Goal: Book appointment/travel/reservation

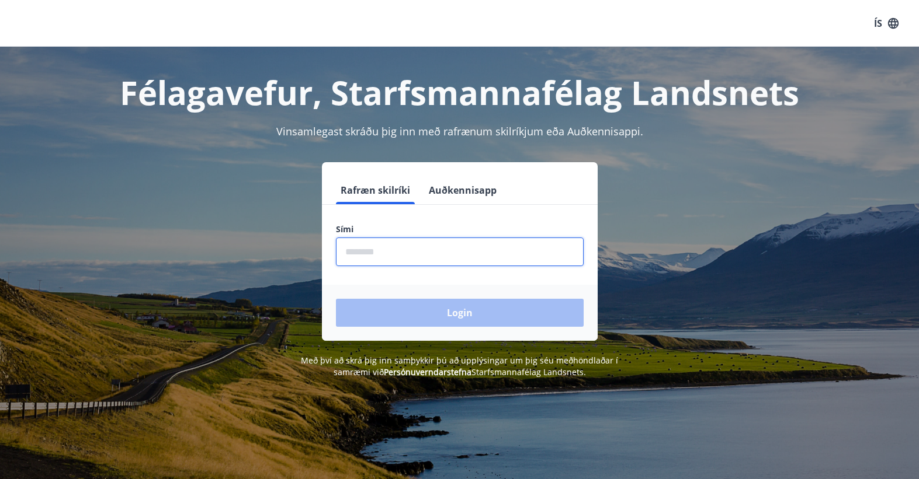
click at [451, 250] on input "phone" at bounding box center [460, 252] width 248 height 29
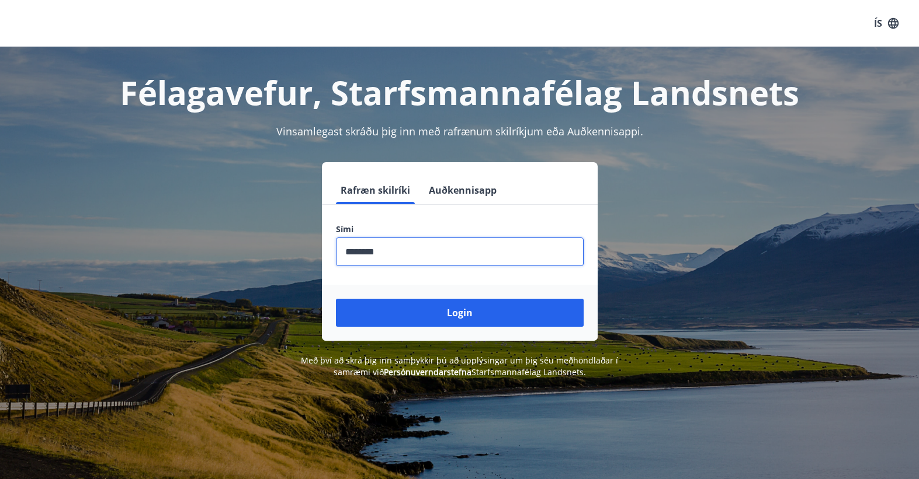
type input "********"
click at [336, 299] on button "Login" at bounding box center [460, 313] width 248 height 28
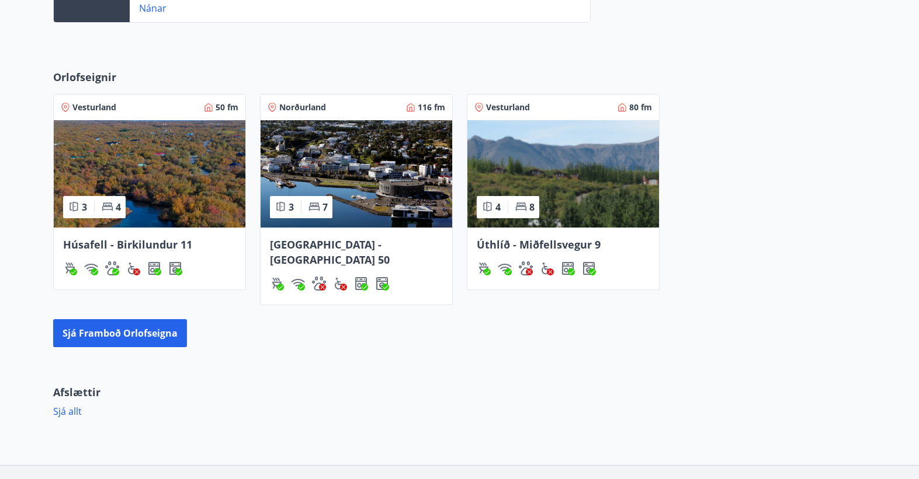
scroll to position [526, 0]
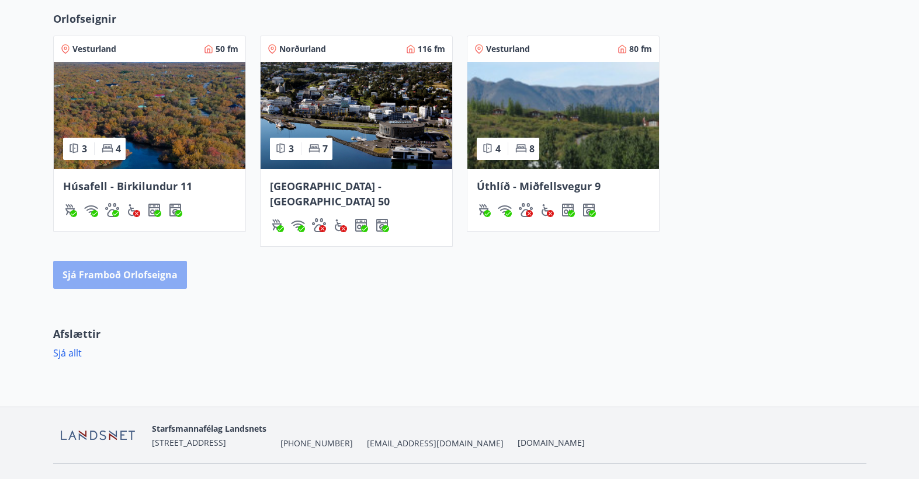
click at [157, 261] on button "Sjá framboð orlofseigna" at bounding box center [120, 275] width 134 height 28
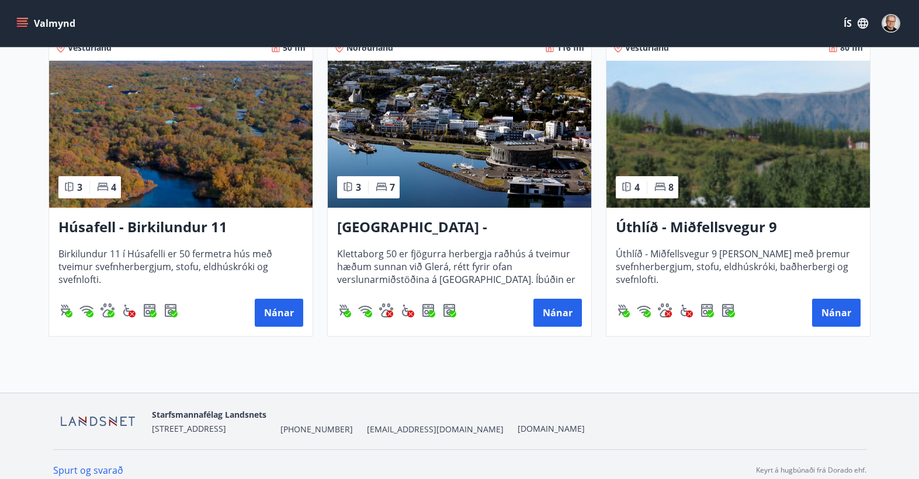
scroll to position [245, 0]
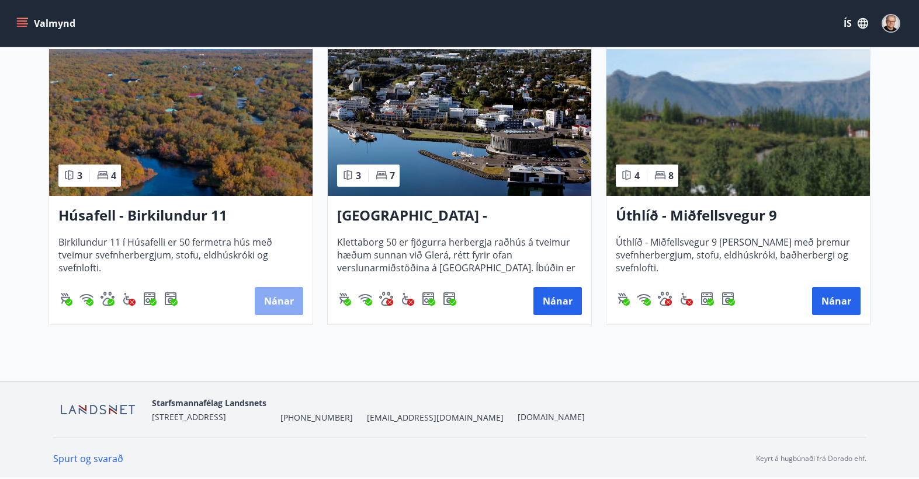
click at [281, 303] on button "Nánar" at bounding box center [279, 301] width 48 height 28
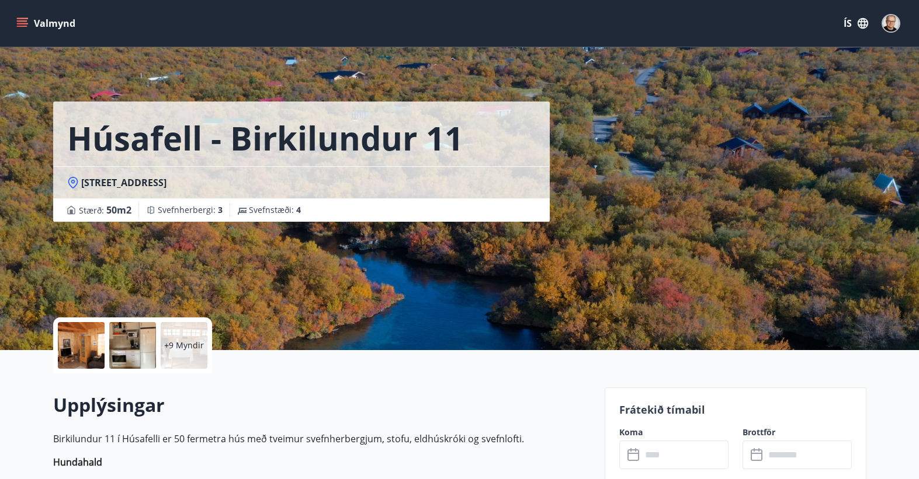
click at [193, 353] on div "+9 Myndir" at bounding box center [184, 345] width 47 height 47
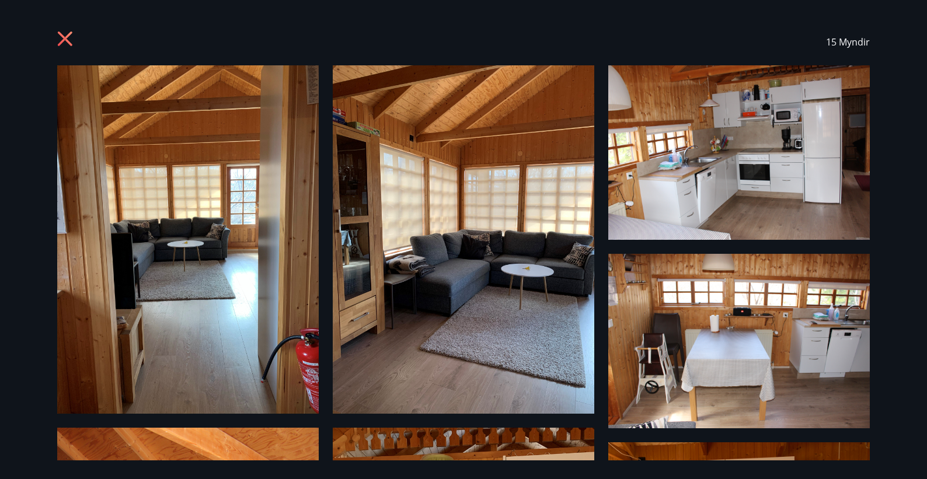
click at [66, 34] on icon at bounding box center [66, 40] width 19 height 19
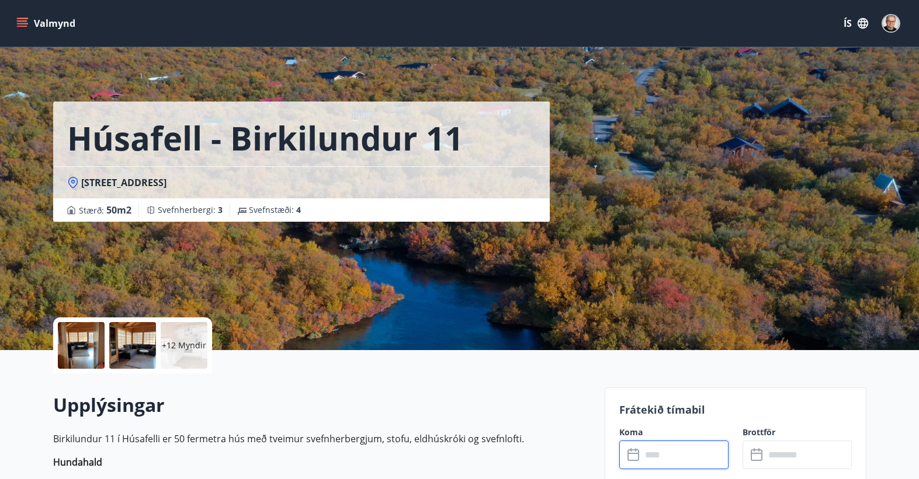
click at [671, 460] on input "text" at bounding box center [684, 455] width 87 height 29
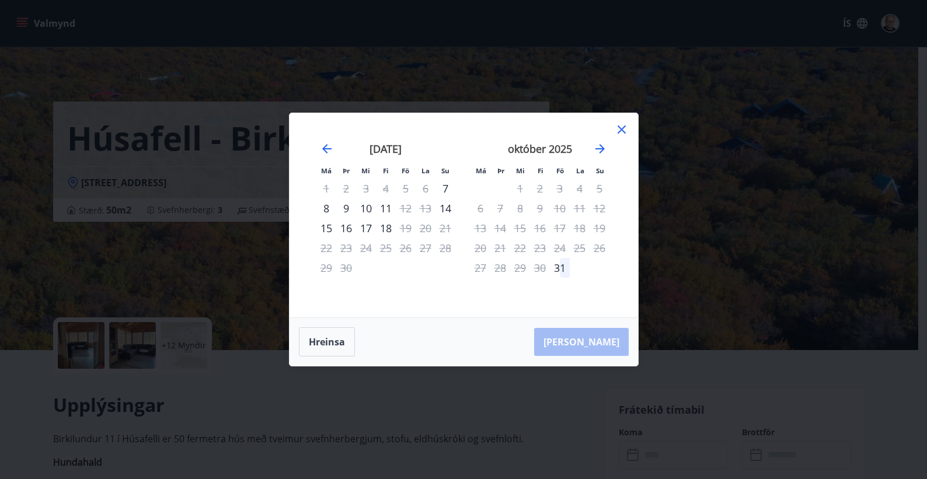
click at [617, 130] on icon at bounding box center [622, 130] width 14 height 14
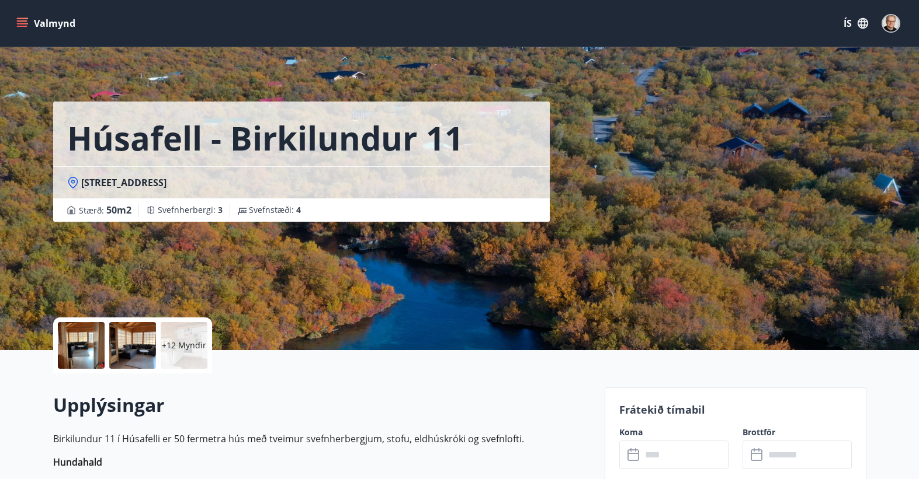
click at [36, 30] on button "Valmynd" at bounding box center [47, 23] width 66 height 21
click at [778, 227] on div "Húsafell - Birkilundur 11 Birkilundur 11, Húsafell, 320 Reykholti Stærð : 50 m2…" at bounding box center [459, 175] width 813 height 350
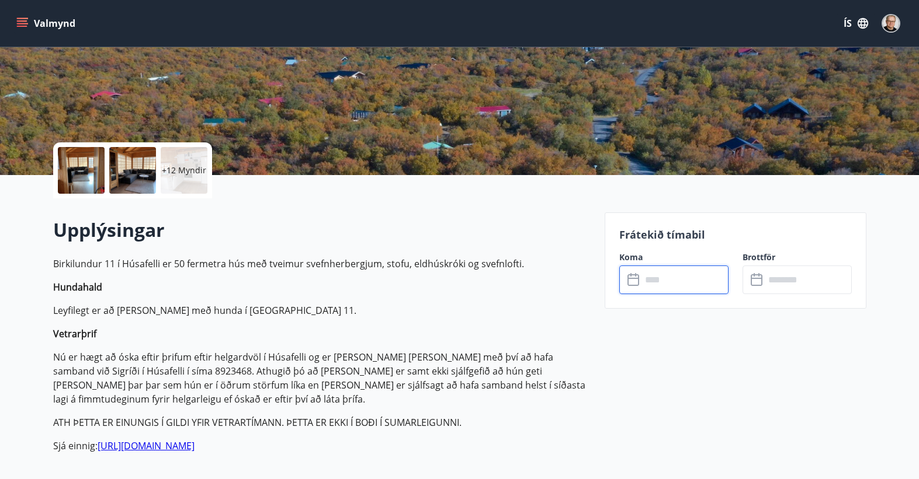
click at [670, 279] on input "text" at bounding box center [684, 280] width 87 height 29
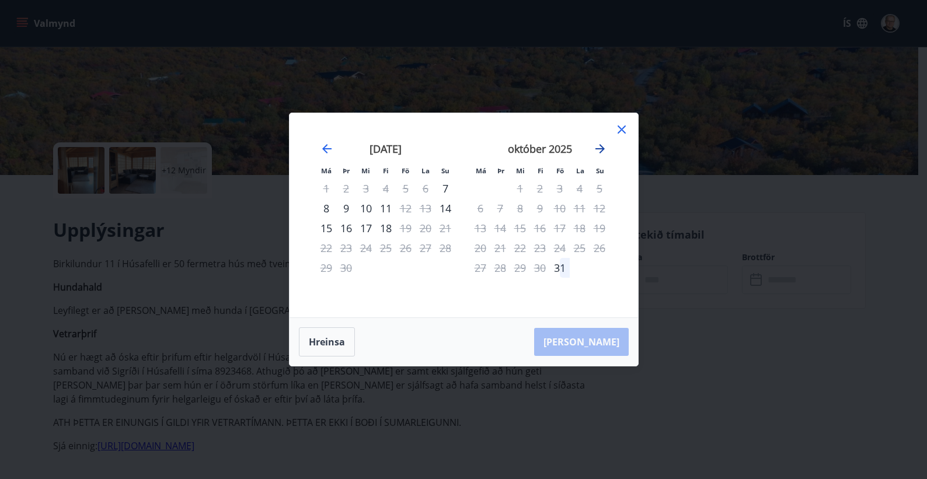
click at [606, 146] on icon "Move forward to switch to the next month." at bounding box center [600, 149] width 14 height 14
click at [618, 127] on icon at bounding box center [622, 130] width 8 height 8
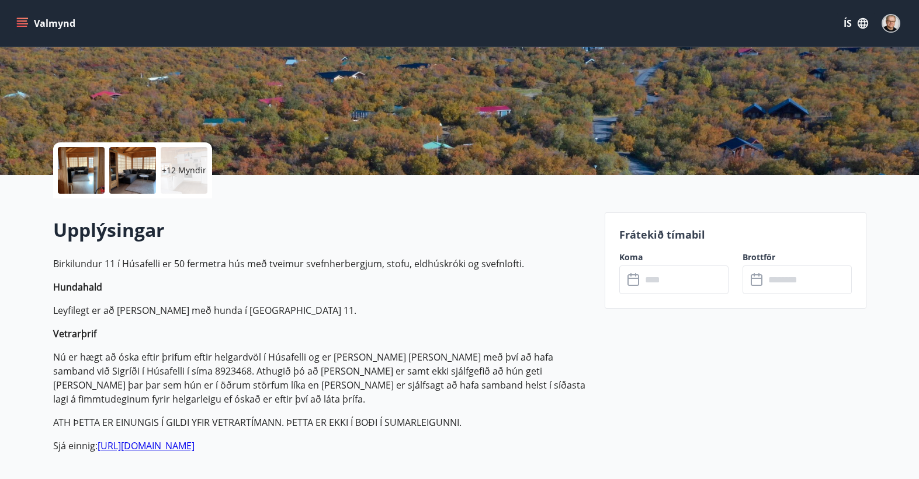
click at [30, 23] on button "Valmynd" at bounding box center [47, 23] width 66 height 21
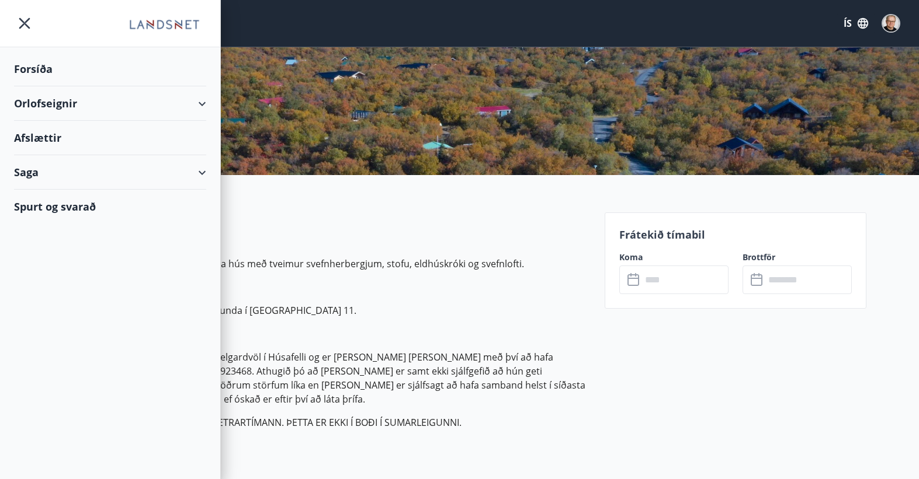
click at [180, 102] on div "Orlofseignir" at bounding box center [110, 103] width 192 height 34
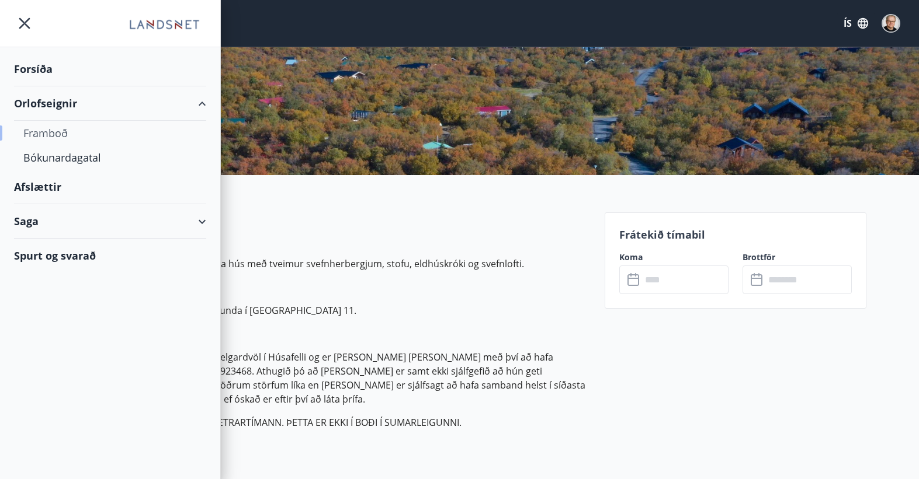
click at [51, 126] on div "Framboð" at bounding box center [109, 133] width 173 height 25
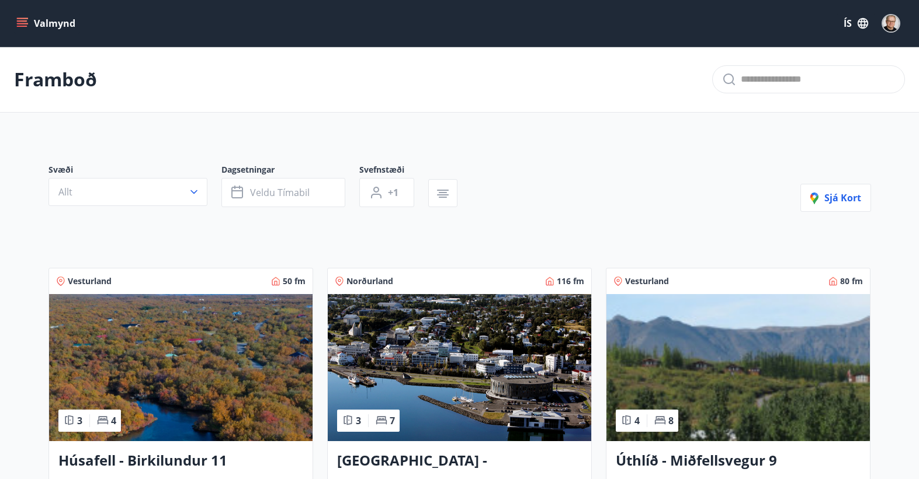
scroll to position [175, 0]
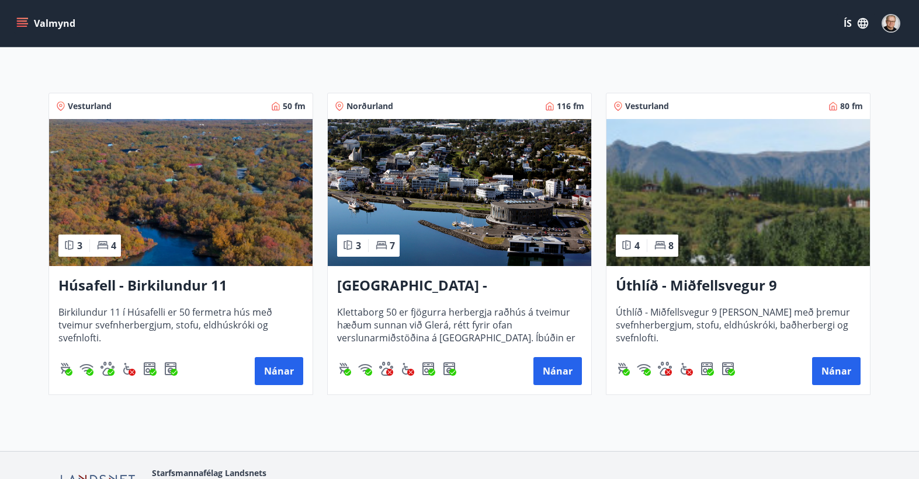
click at [707, 281] on h3 "Úthlíð - Miðfellsvegur 9" at bounding box center [738, 286] width 245 height 21
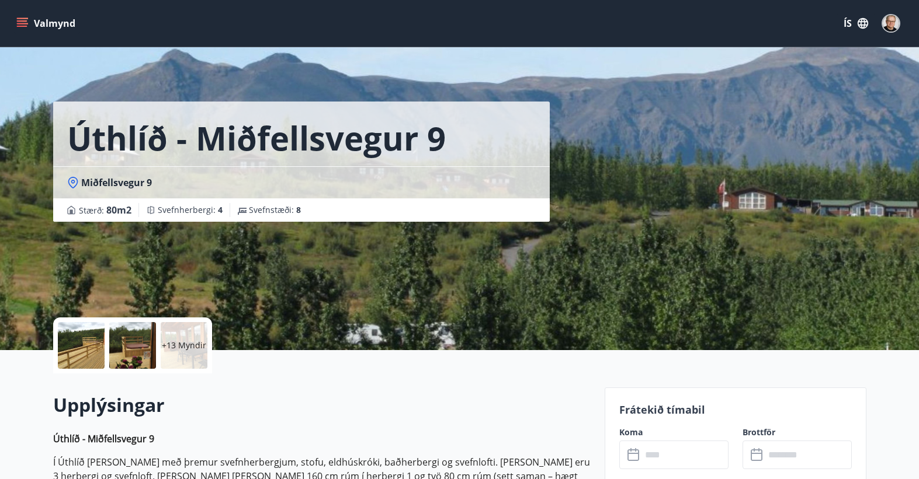
scroll to position [175, 0]
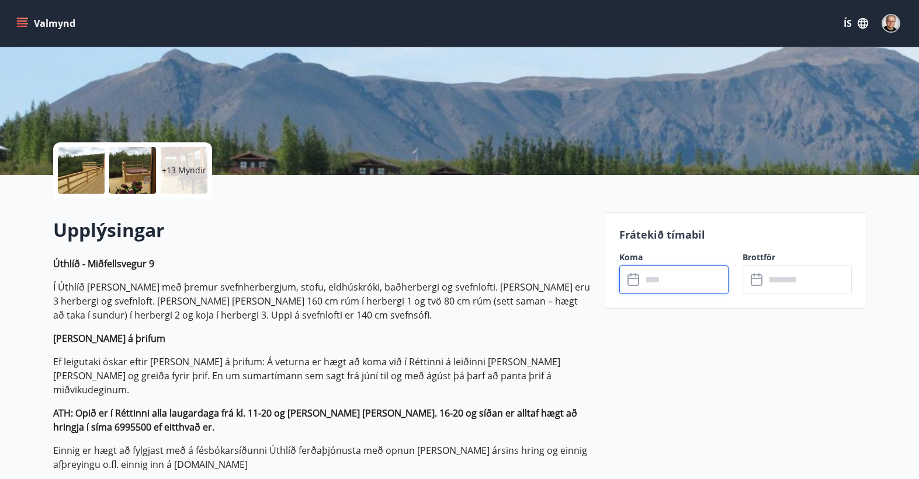
click at [670, 287] on input "text" at bounding box center [684, 280] width 87 height 29
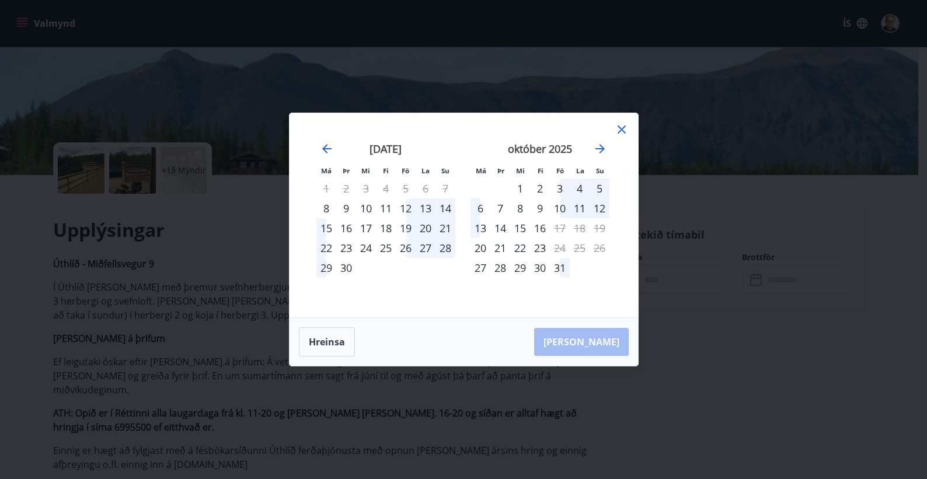
click at [620, 131] on icon at bounding box center [622, 130] width 14 height 14
